Goal: Obtain resource: Obtain resource

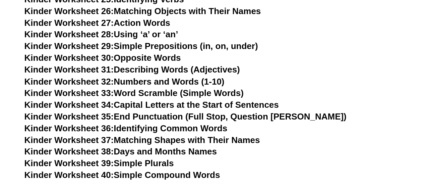
scroll to position [555, 0]
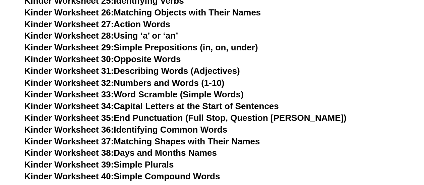
click at [166, 92] on link "Kinder Worksheet 33: Word Scramble (Simple Words)" at bounding box center [133, 94] width 219 height 10
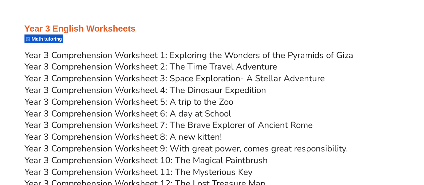
scroll to position [2218, 0]
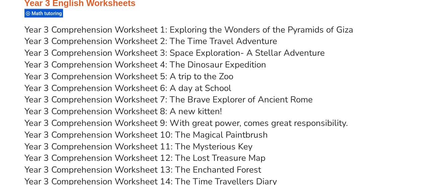
click at [139, 27] on link "Year 3 Comprehension Worksheet 1: Exploring the Wonders of the Pyramids of Giza" at bounding box center [188, 30] width 329 height 12
click at [249, 14] on div "Year 3 English Worksheets Math tutoring" at bounding box center [212, 8] width 376 height 21
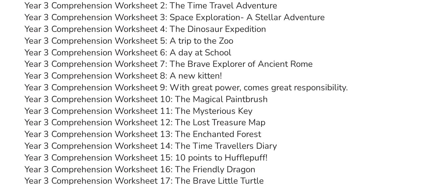
scroll to position [2251, 0]
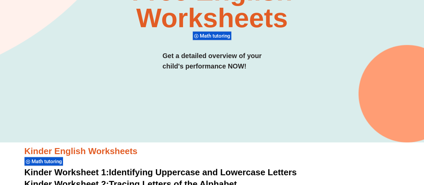
scroll to position [0, 0]
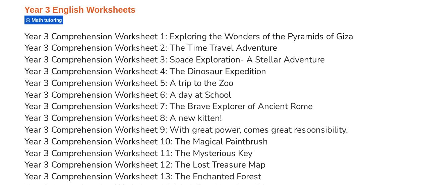
scroll to position [2220, 0]
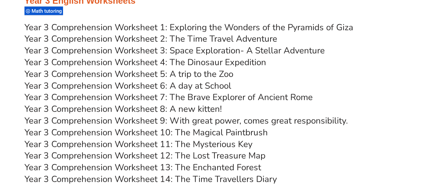
click at [224, 131] on link "Year 3 Comprehension Worksheet 10: The Magical Paintbrush" at bounding box center [145, 132] width 243 height 12
click at [266, 15] on div "Year 3 English Worksheets Math tutoring" at bounding box center [212, 5] width 376 height 21
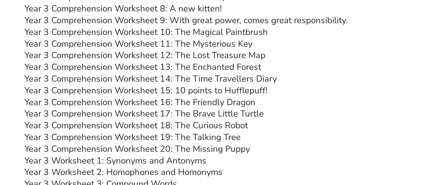
scroll to position [2319, 0]
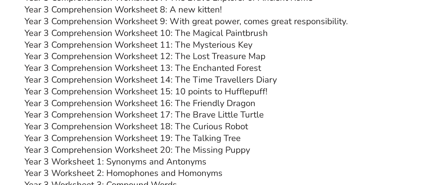
click at [220, 45] on link "Year 3 Comprehension Worksheet 11: The Mysterious Key" at bounding box center [138, 45] width 228 height 12
click at [222, 45] on link "Year 3 Comprehension Worksheet 11: The Mysterious Key" at bounding box center [138, 45] width 228 height 12
click at [220, 53] on link "Year 3 Comprehension Worksheet 12: The Lost Treasure Map" at bounding box center [144, 56] width 241 height 12
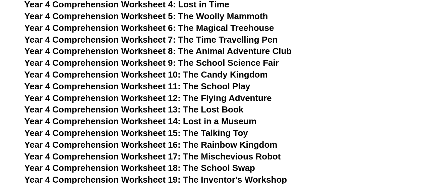
scroll to position [2776, 0]
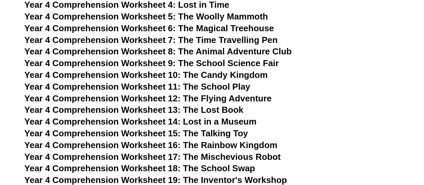
click at [225, 27] on span "Year 4 Comprehension Worksheet 6: The Magical Treehouse" at bounding box center [149, 28] width 250 height 10
click at [237, 24] on span "Year 4 Comprehension Worksheet 6: The Magical Treehouse" at bounding box center [149, 28] width 250 height 10
click at [204, 41] on span "Year 4 Comprehension Worksheet 7: The Time Travelling Pen" at bounding box center [151, 40] width 254 height 10
click at [236, 73] on span "Year 4 Comprehension Worksheet 10: The Candy Kingdom" at bounding box center [145, 75] width 243 height 10
click at [235, 147] on span "Year 4 Comprehension Worksheet 16: The Rainbow Kingdom" at bounding box center [150, 145] width 253 height 10
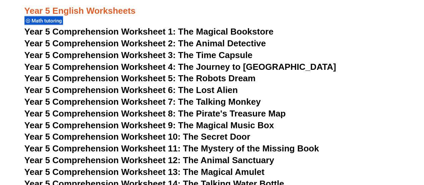
scroll to position [3216, 0]
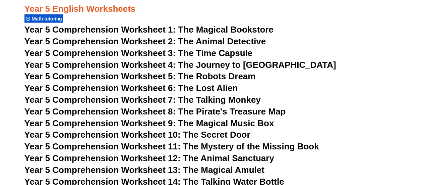
click at [228, 147] on span "Year 5 Comprehension Worksheet 11: The Mystery of the Missing Book" at bounding box center [171, 146] width 295 height 10
